Goal: Transaction & Acquisition: Purchase product/service

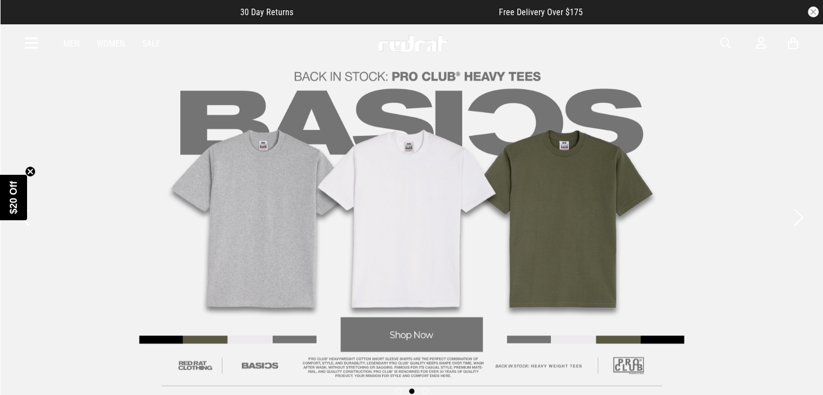
click at [815, 10] on button "button" at bounding box center [813, 11] width 11 height 11
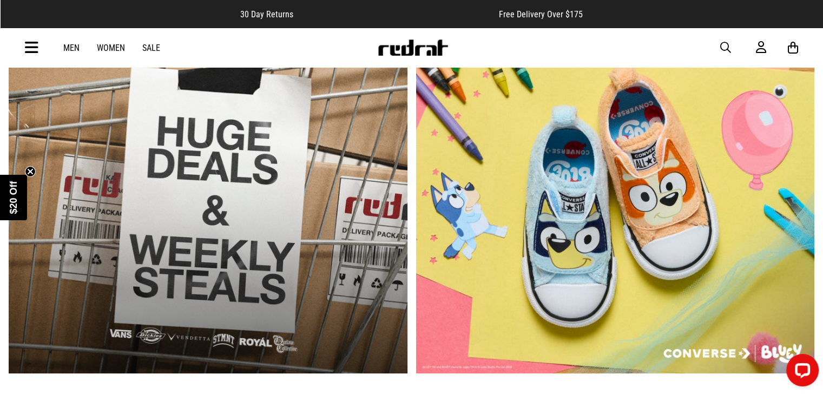
scroll to position [392, 0]
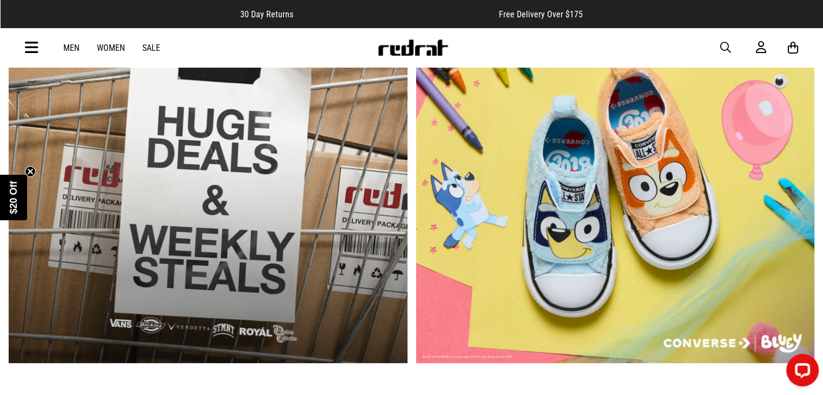
click at [73, 49] on link "Men" at bounding box center [71, 48] width 16 height 10
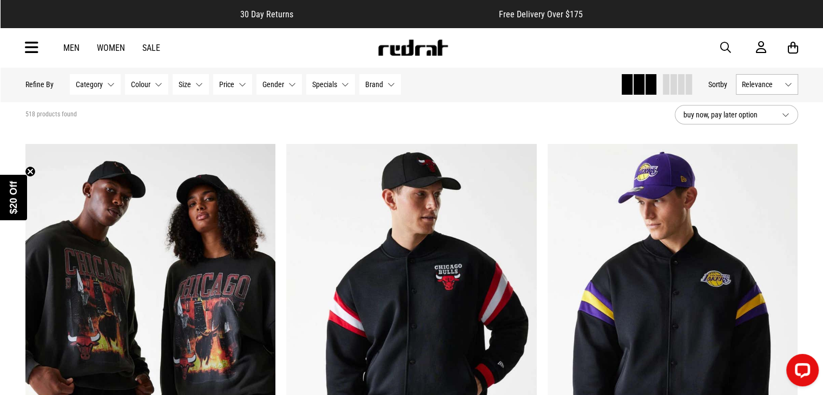
scroll to position [80, 0]
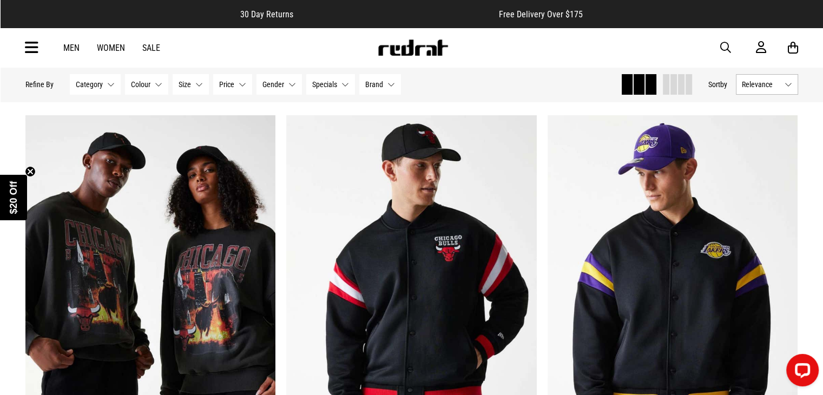
click at [103, 85] on button "Category None selected" at bounding box center [95, 84] width 51 height 21
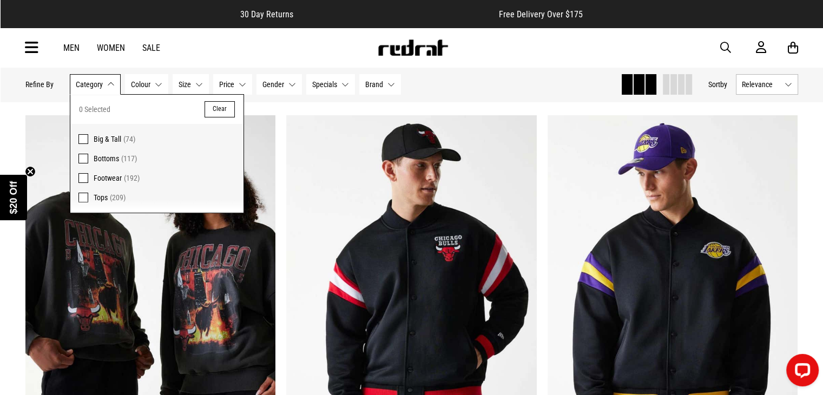
click at [81, 182] on span at bounding box center [83, 178] width 10 height 10
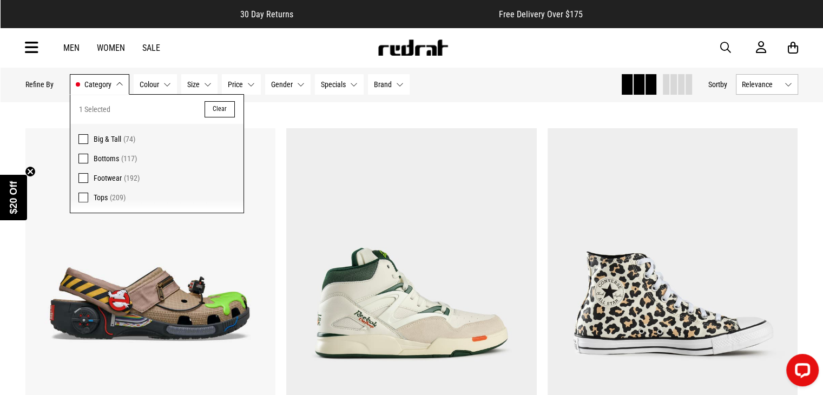
click at [199, 81] on button "Size None selected" at bounding box center [199, 84] width 36 height 21
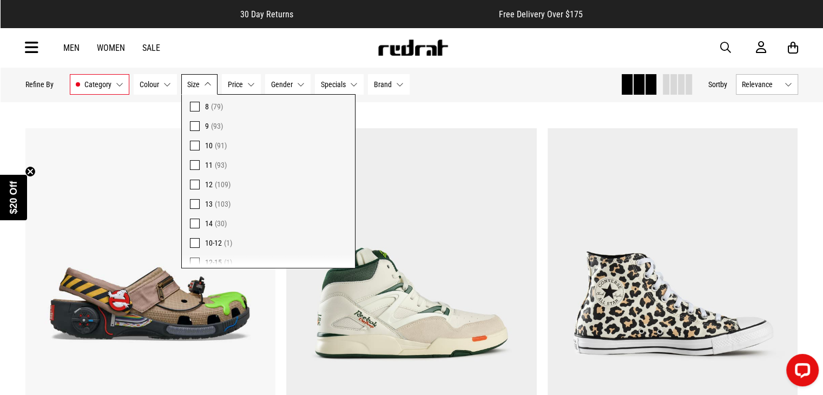
scroll to position [125, 0]
click at [191, 227] on span at bounding box center [195, 229] width 10 height 10
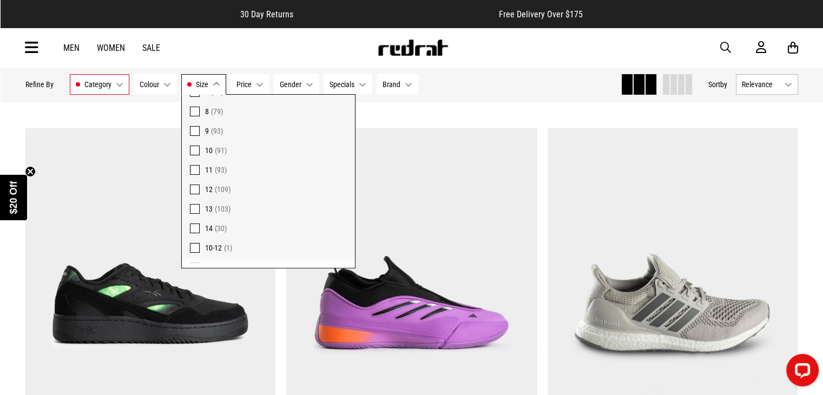
click at [456, 111] on section "30 products found Active Filters Footwear 14 Clear buy now, pay later option" at bounding box center [412, 93] width 790 height 50
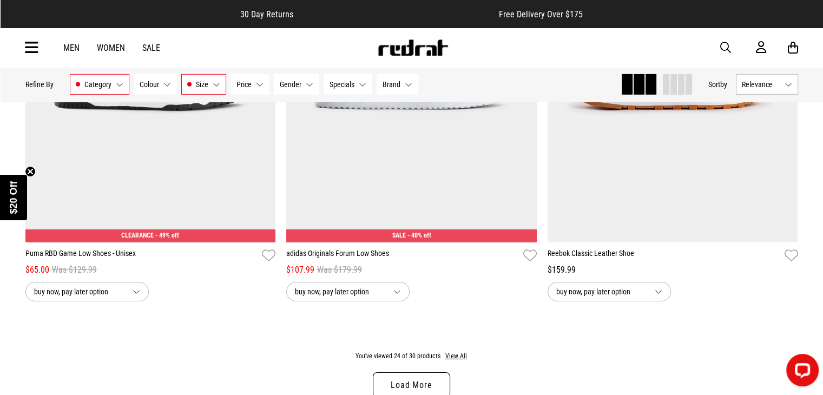
scroll to position [3412, 0]
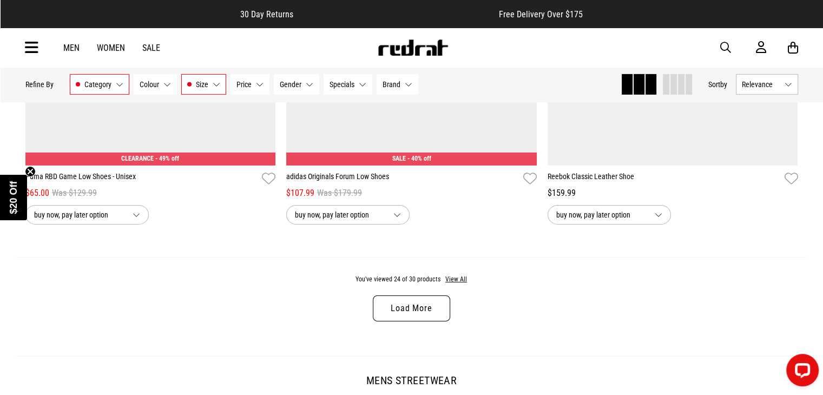
click at [398, 313] on link "Load More" at bounding box center [411, 309] width 77 height 26
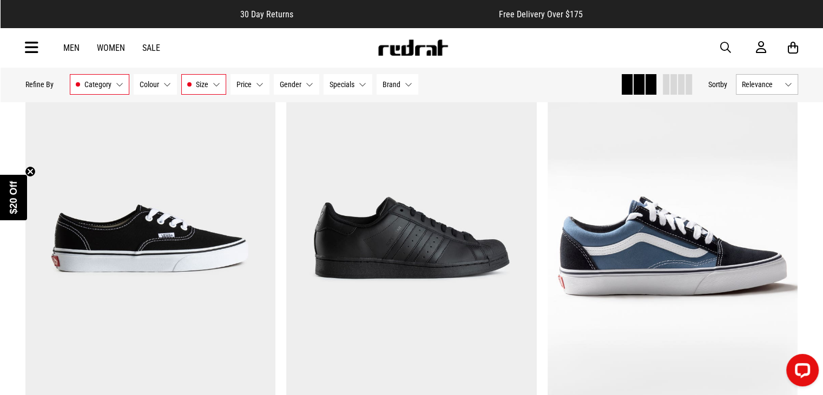
scroll to position [4032, 0]
